Goal: Navigation & Orientation: Find specific page/section

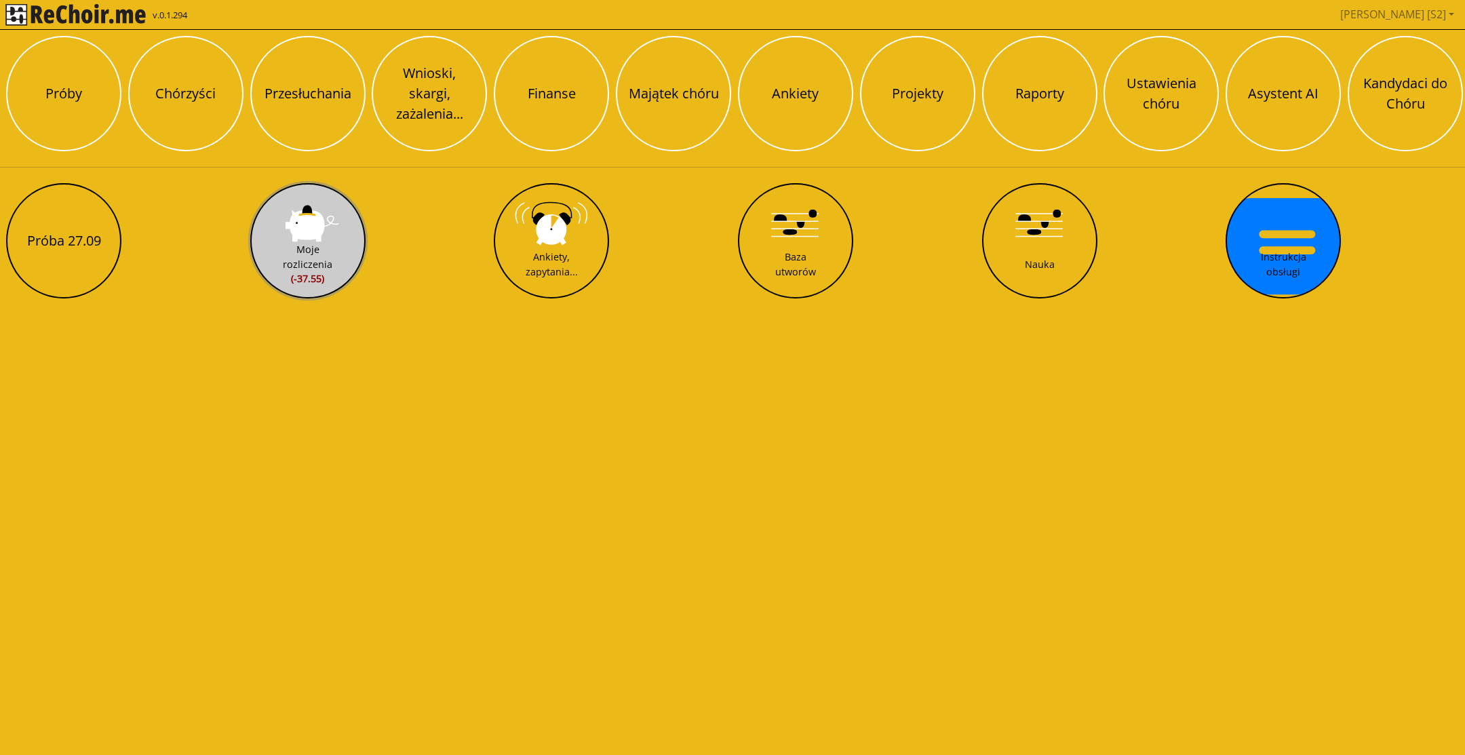
click at [311, 237] on button "Moje rozliczenia (-37.55)" at bounding box center [307, 240] width 115 height 115
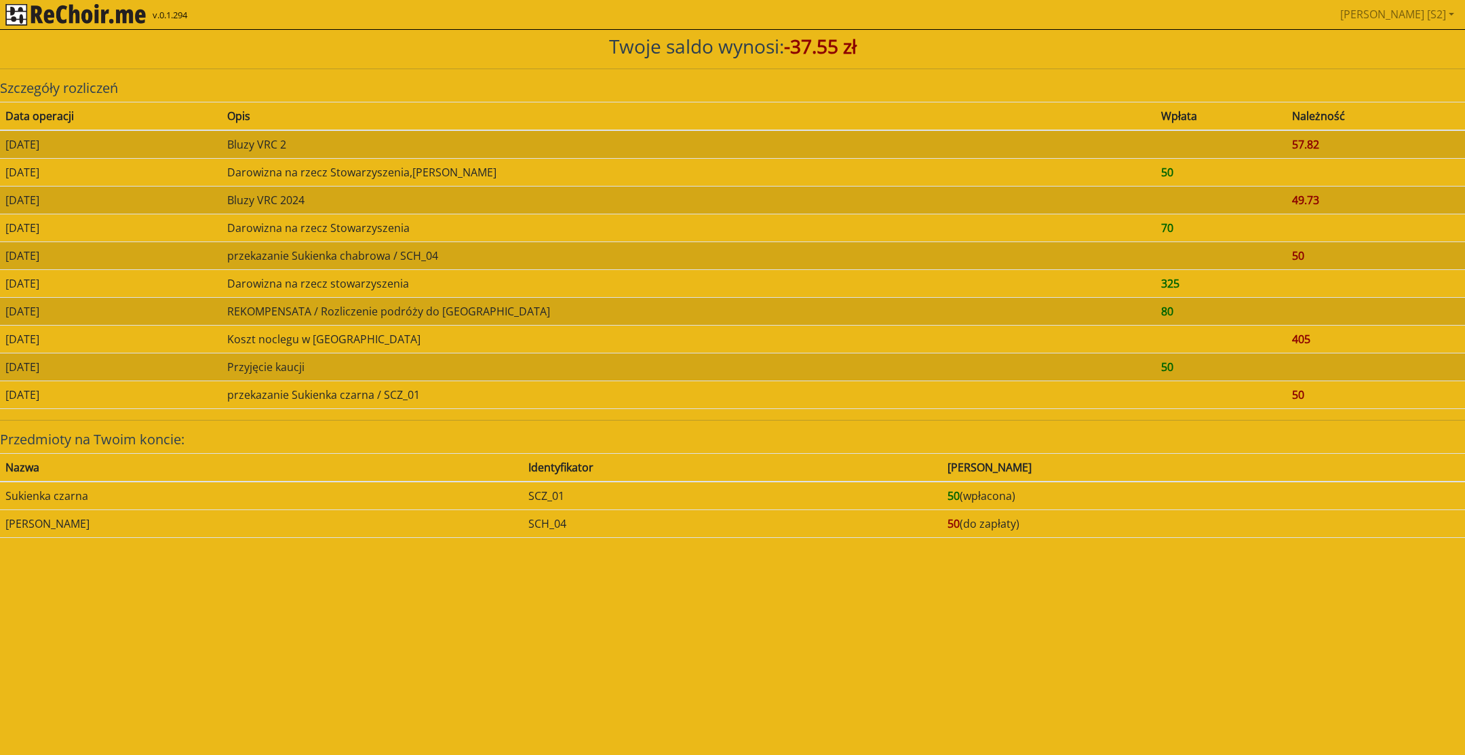
click at [99, 7] on img "rekłajer mi" at bounding box center [75, 15] width 140 height 22
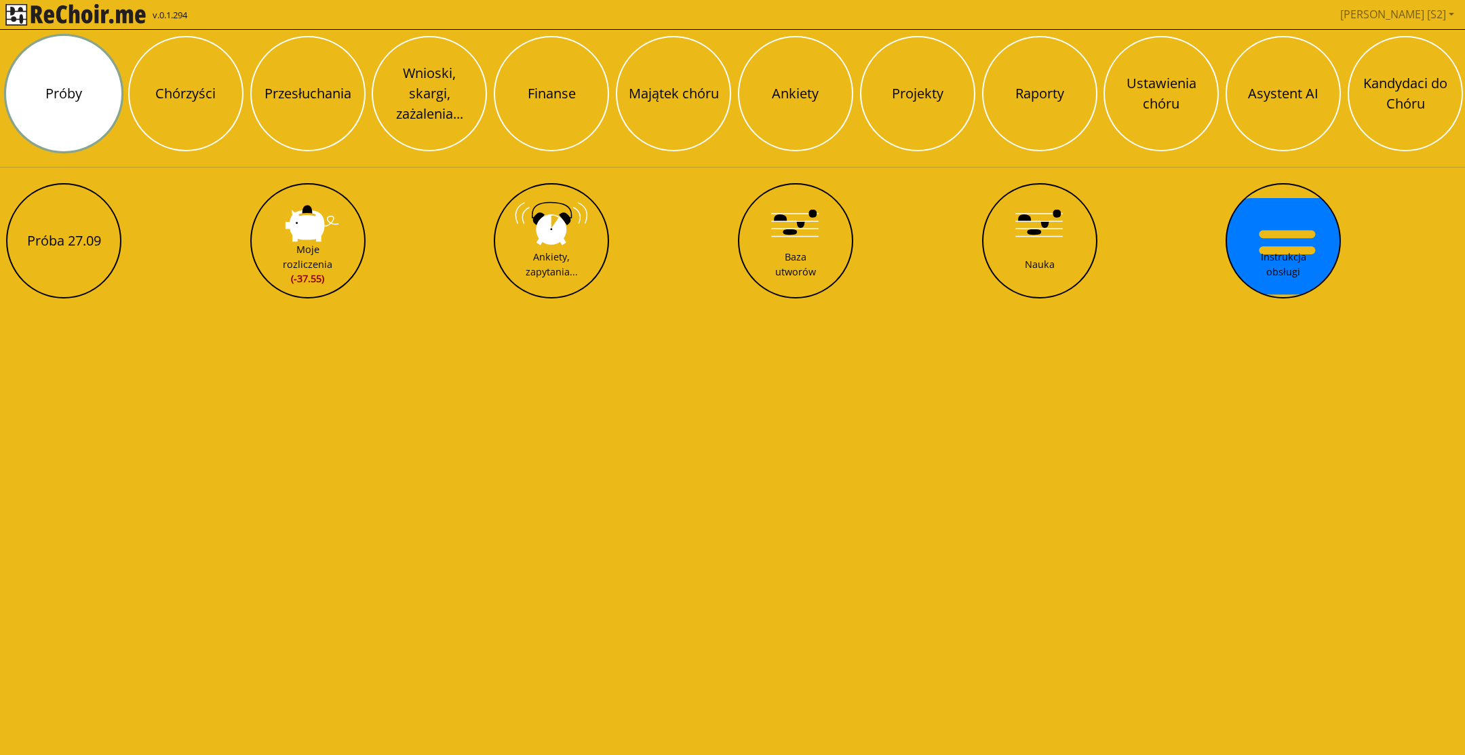
click at [57, 104] on button "Próby" at bounding box center [63, 93] width 115 height 115
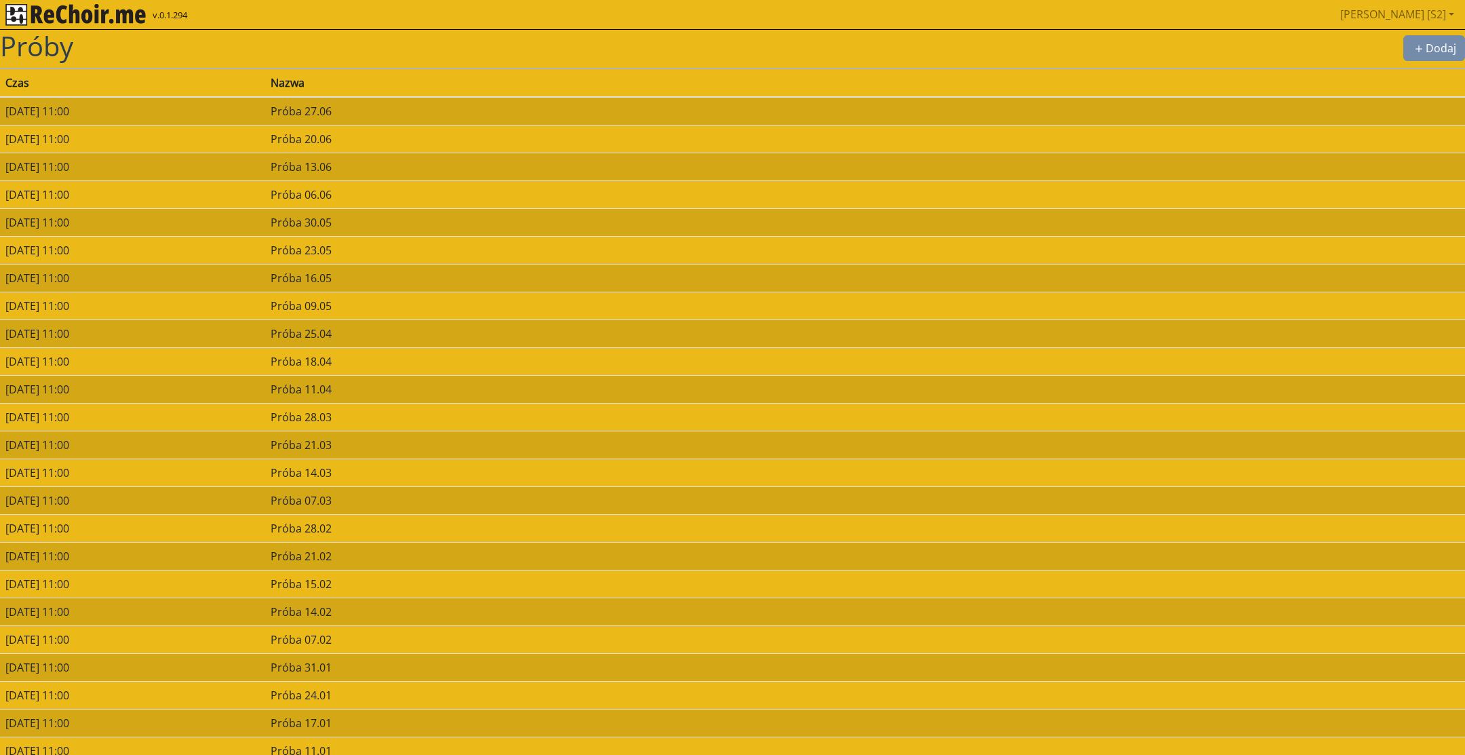
click at [85, 22] on img "rekłajer mi" at bounding box center [75, 15] width 140 height 22
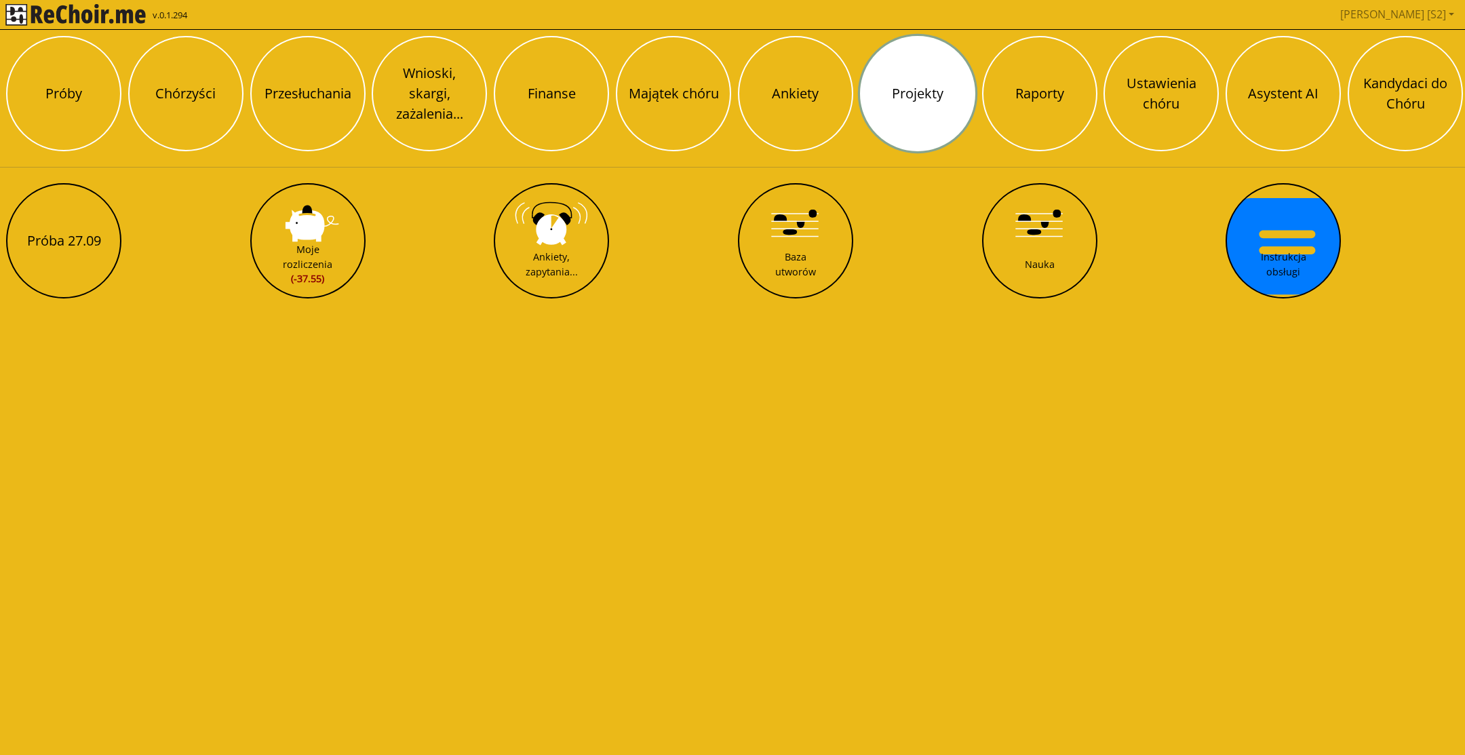
click at [929, 98] on button "Projekty" at bounding box center [917, 93] width 115 height 115
